Goal: Information Seeking & Learning: Learn about a topic

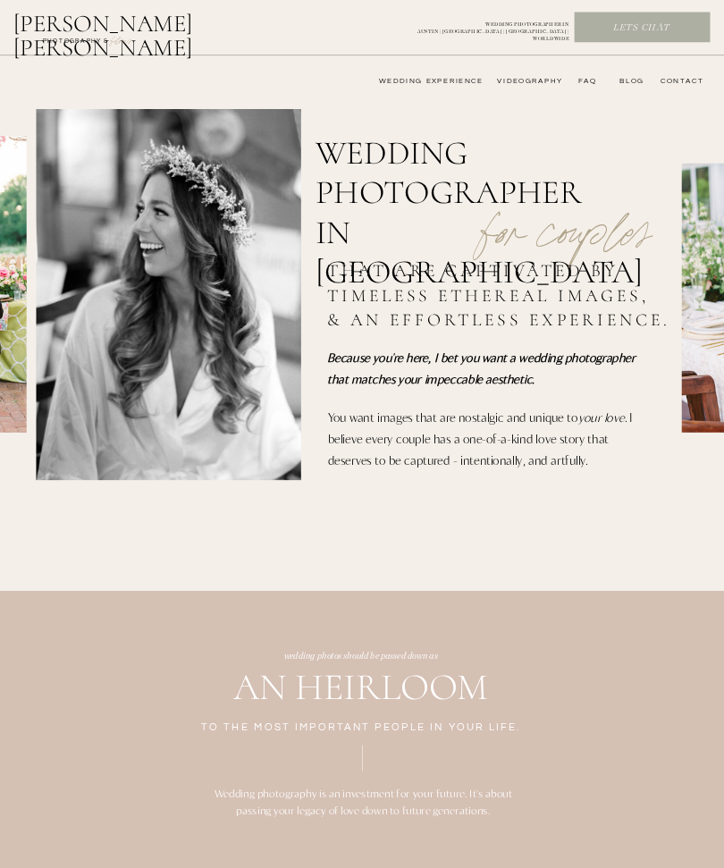
click at [446, 81] on nav "wedding experience" at bounding box center [423, 82] width 122 height 10
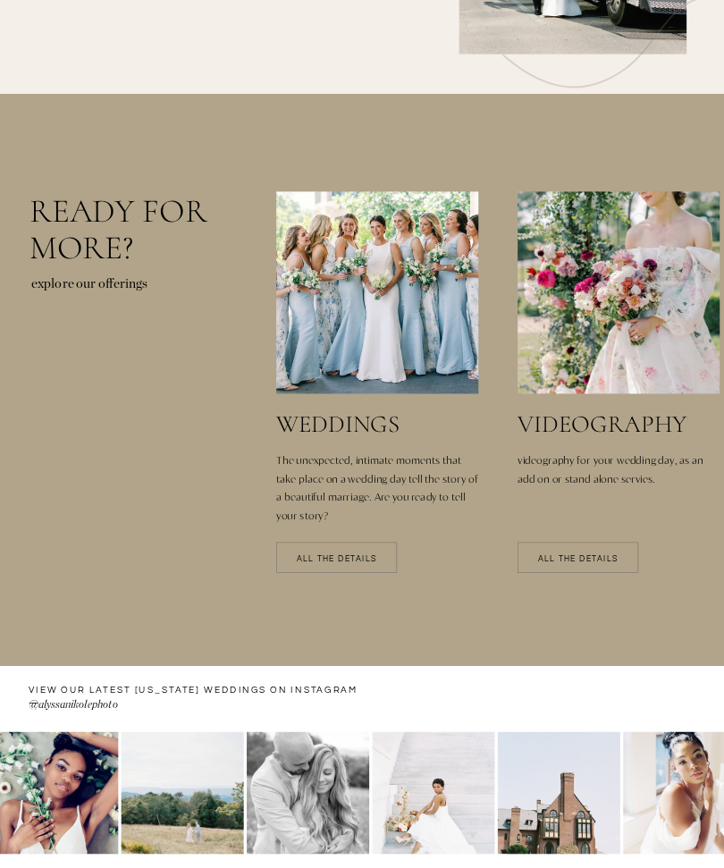
scroll to position [2374, 0]
click at [361, 561] on p "All the details" at bounding box center [336, 561] width 121 height 8
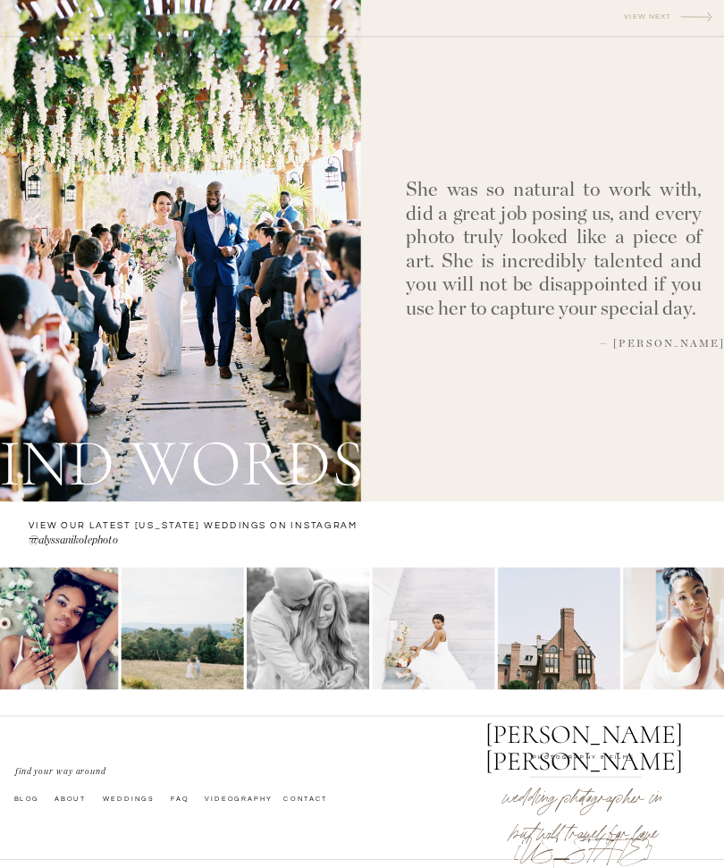
scroll to position [4069, 0]
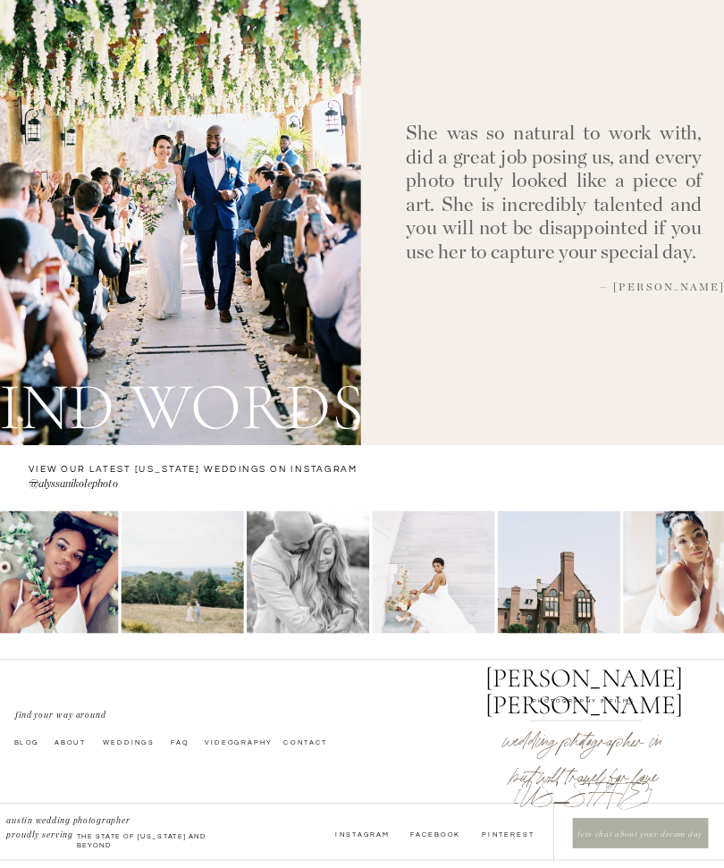
click at [189, 740] on nav "faq" at bounding box center [181, 743] width 20 height 10
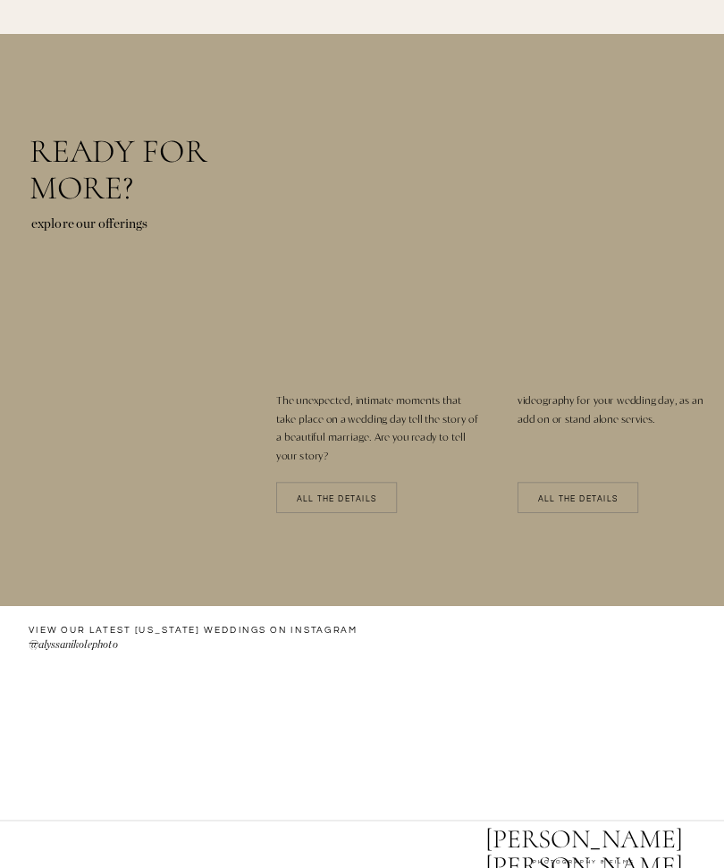
scroll to position [2434, 0]
